Goal: Information Seeking & Learning: Learn about a topic

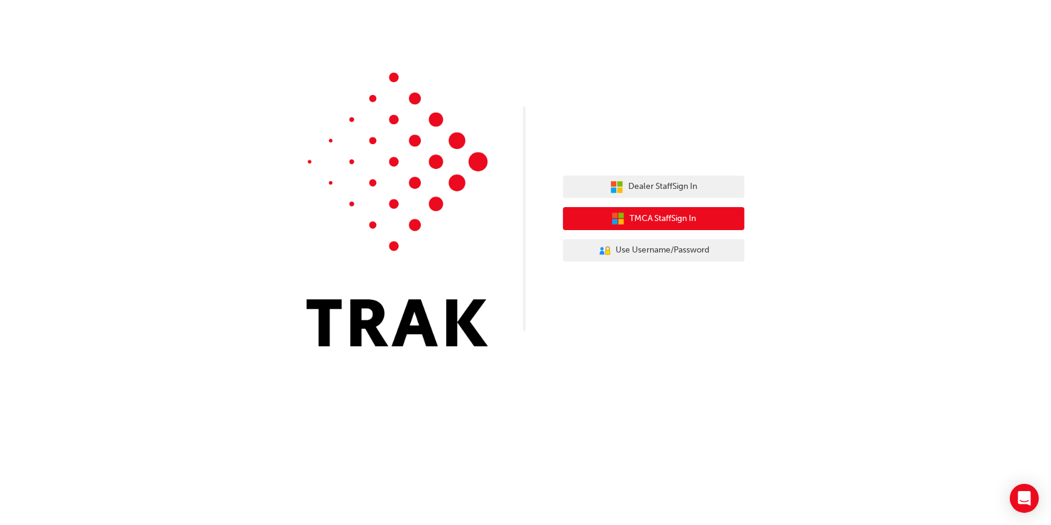
click at [639, 217] on span "TMCA Staff Sign In" at bounding box center [663, 219] width 67 height 14
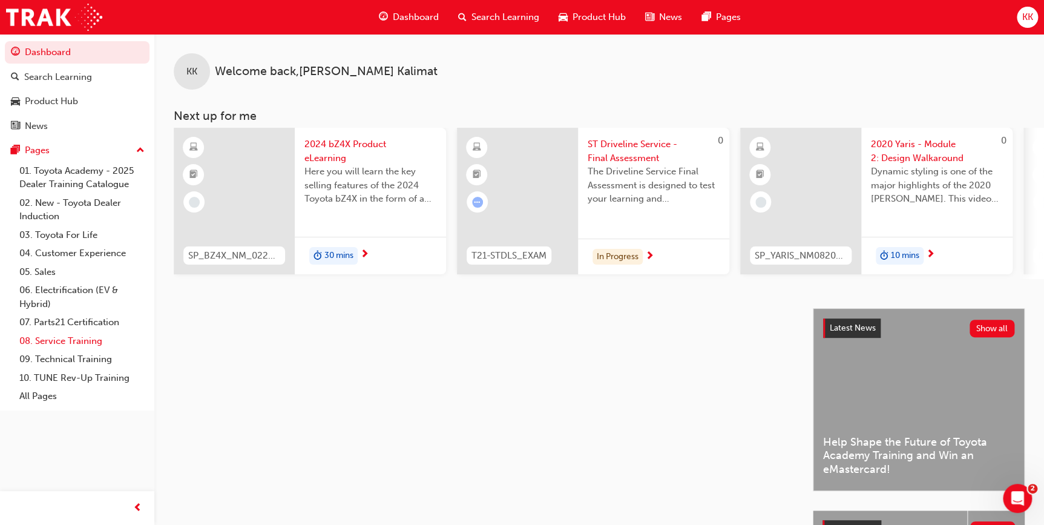
click at [74, 344] on link "08. Service Training" at bounding box center [82, 341] width 135 height 19
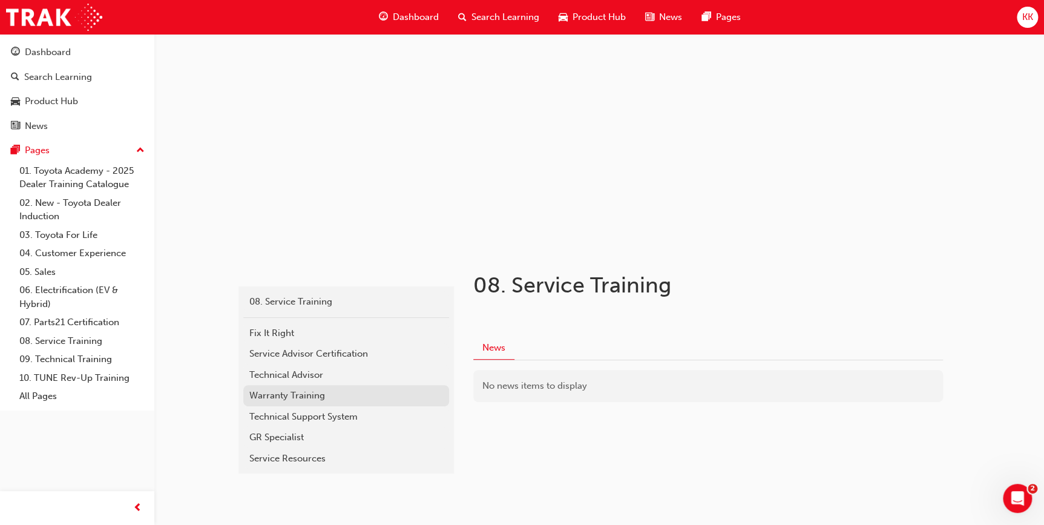
scroll to position [55, 0]
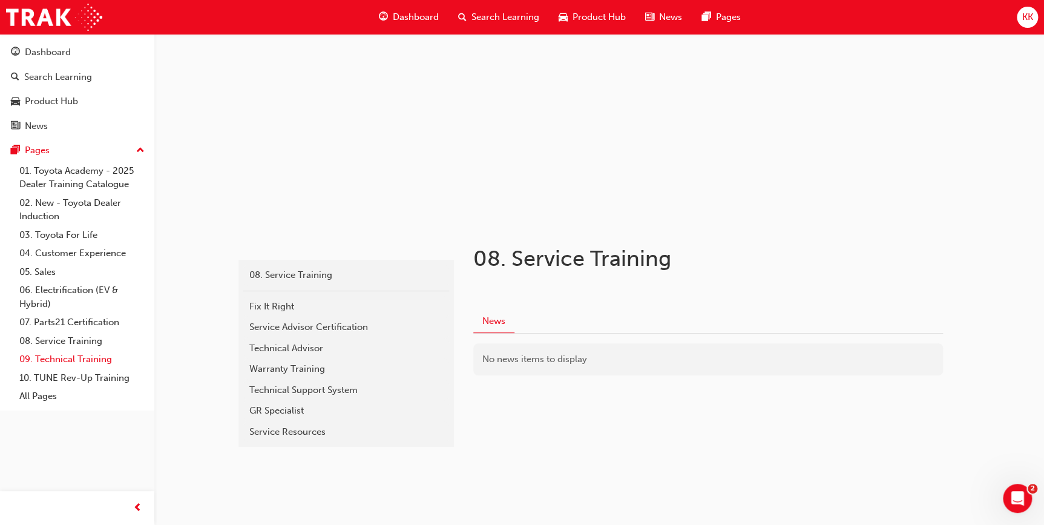
click at [52, 355] on link "09. Technical Training" at bounding box center [82, 359] width 135 height 19
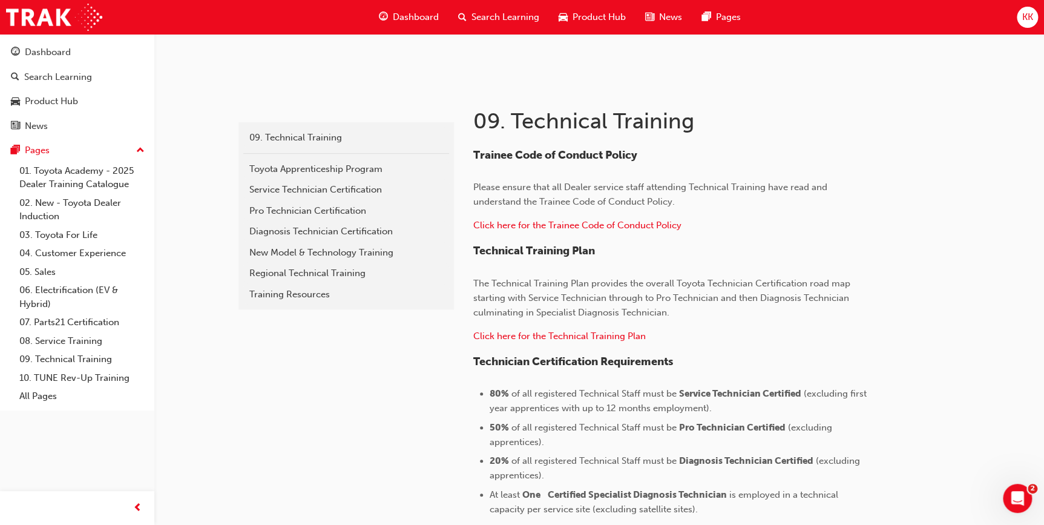
scroll to position [135, 0]
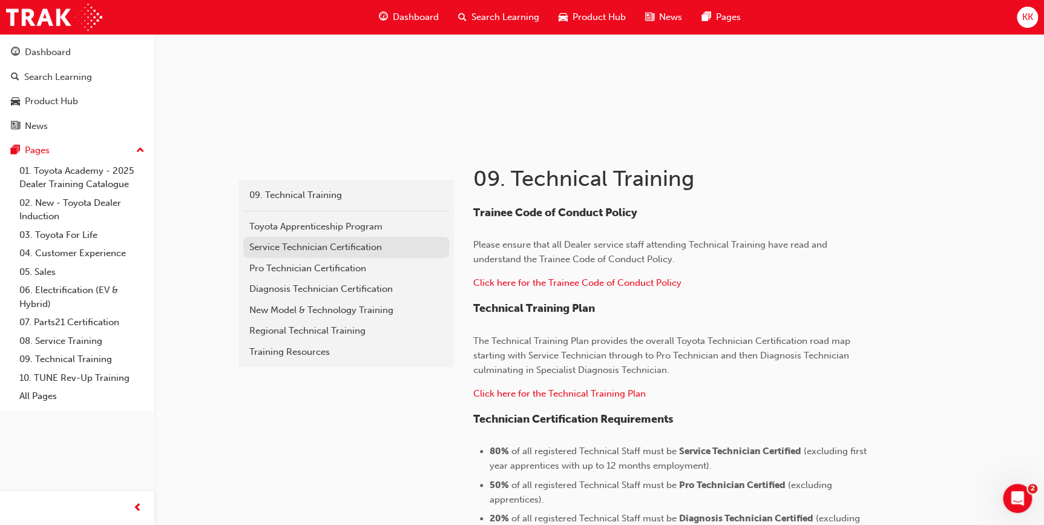
click at [318, 244] on div "Service Technician Certification" at bounding box center [346, 247] width 194 height 14
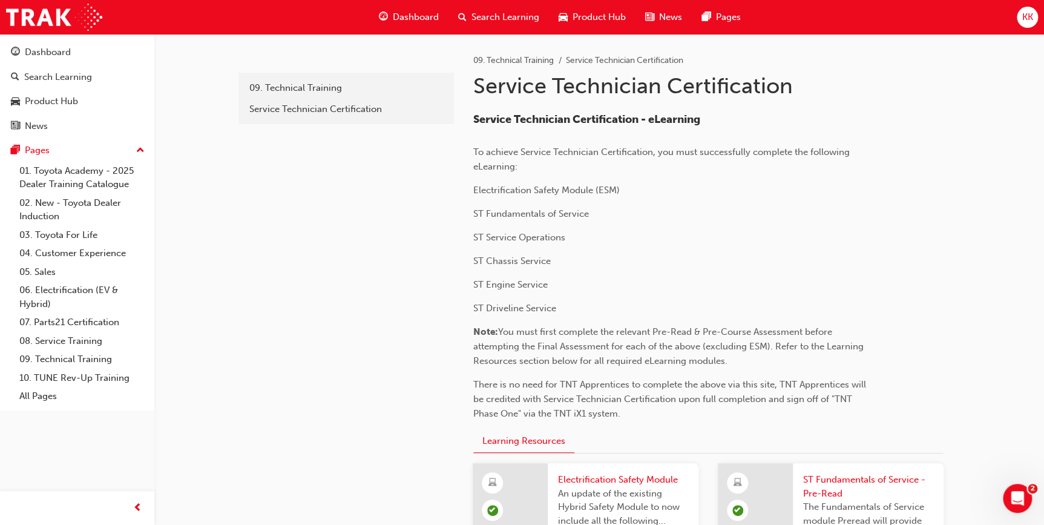
drag, startPoint x: 54, startPoint y: 355, endPoint x: 212, endPoint y: 291, distance: 170.2
click at [54, 355] on link "09. Technical Training" at bounding box center [82, 359] width 135 height 19
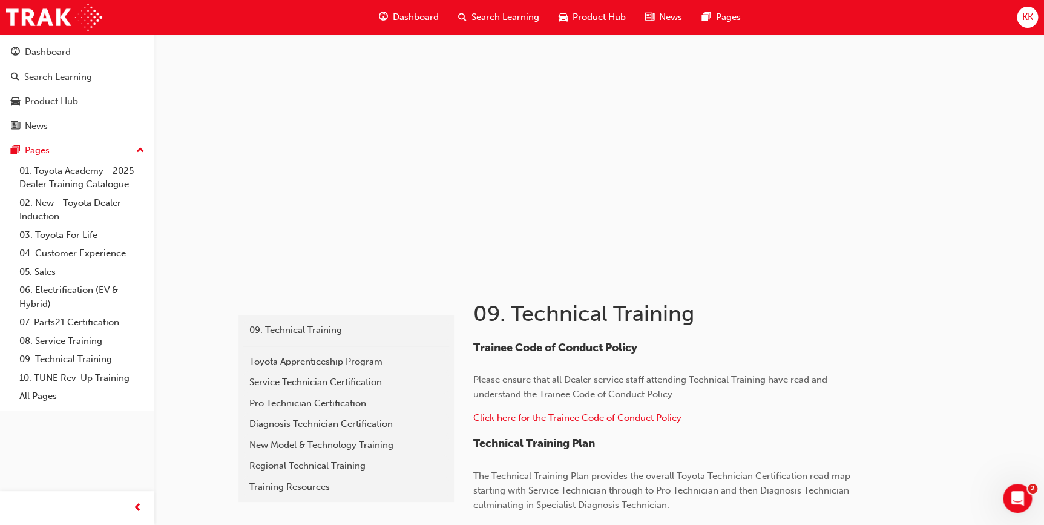
click at [281, 421] on div "Diagnosis Technician Certification" at bounding box center [346, 424] width 194 height 14
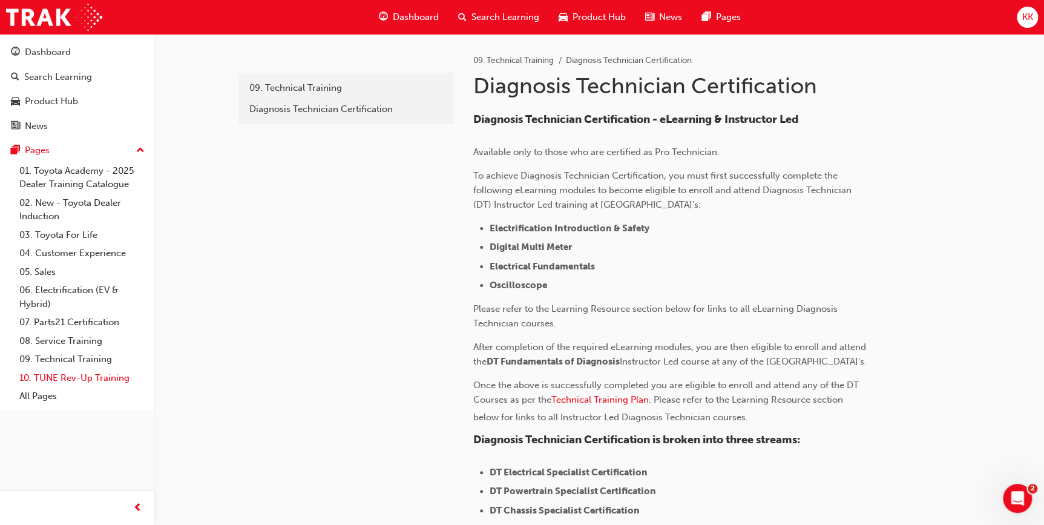
click at [74, 376] on link "10. TUNE Rev-Up Training" at bounding box center [82, 377] width 135 height 19
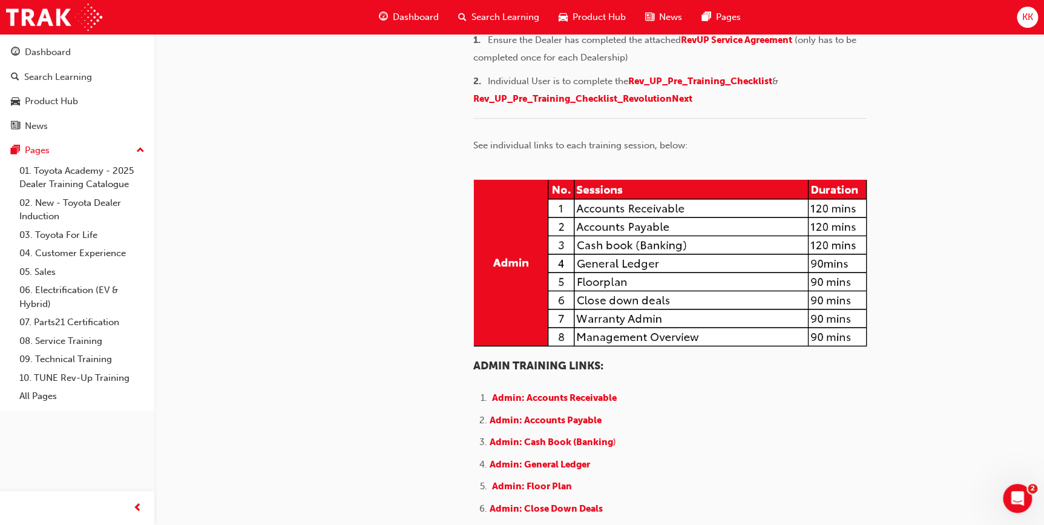
scroll to position [275, 0]
